Goal: Transaction & Acquisition: Subscribe to service/newsletter

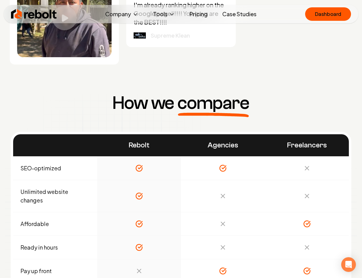
scroll to position [1600, 0]
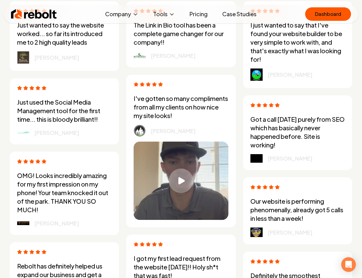
click at [201, 13] on link "Pricing" at bounding box center [199, 14] width 28 height 12
click at [199, 14] on link "Pricing" at bounding box center [199, 14] width 28 height 12
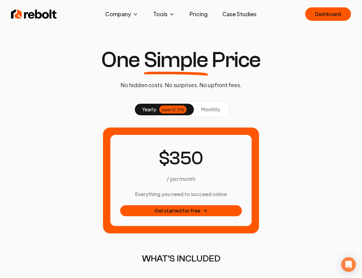
click at [209, 110] on span "monthly" at bounding box center [210, 109] width 19 height 6
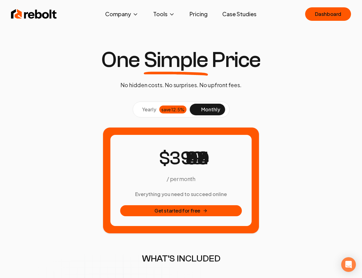
click at [210, 113] on span at bounding box center [207, 110] width 35 height 12
click at [212, 111] on span "monthly" at bounding box center [210, 109] width 19 height 6
click at [177, 112] on div "save 12.5%" at bounding box center [172, 109] width 27 height 8
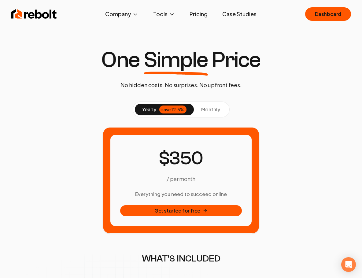
click at [205, 108] on span "monthly" at bounding box center [210, 109] width 19 height 6
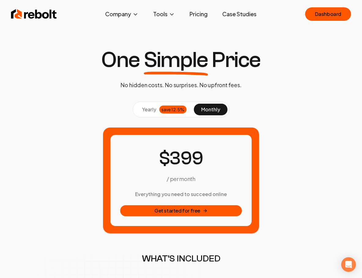
click at [176, 109] on div "save 12.5%" at bounding box center [172, 109] width 27 height 8
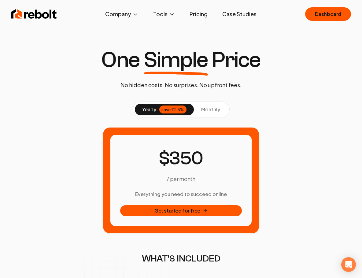
click at [209, 108] on span "monthly" at bounding box center [210, 109] width 19 height 6
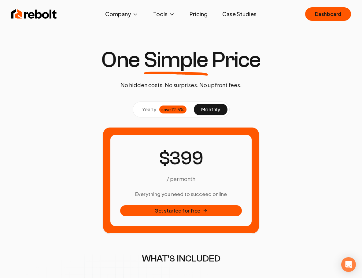
click at [268, 20] on div "Rebolt Company About Blog Jobs Help Center Tools Google Review QR Code Generato…" at bounding box center [181, 14] width 355 height 18
